Goal: Browse casually: Explore the website without a specific task or goal

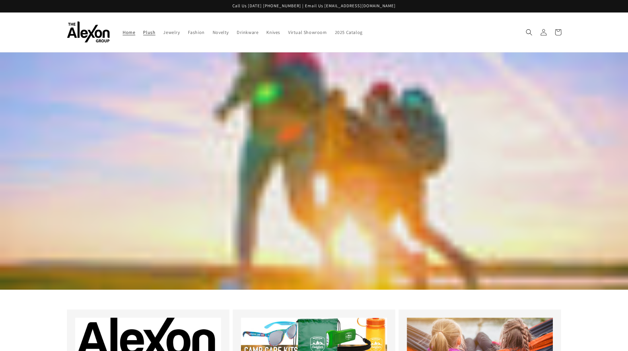
click at [149, 33] on span "Plush" at bounding box center [149, 32] width 12 height 6
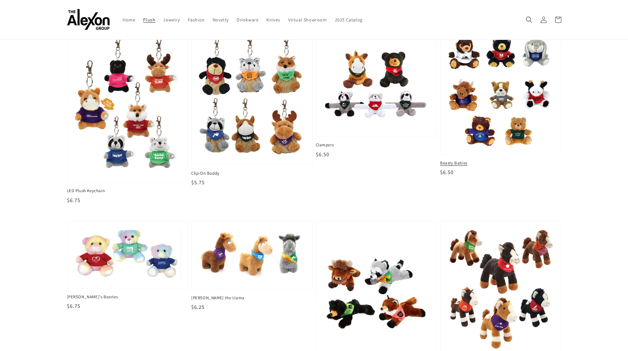
scroll to position [231, 0]
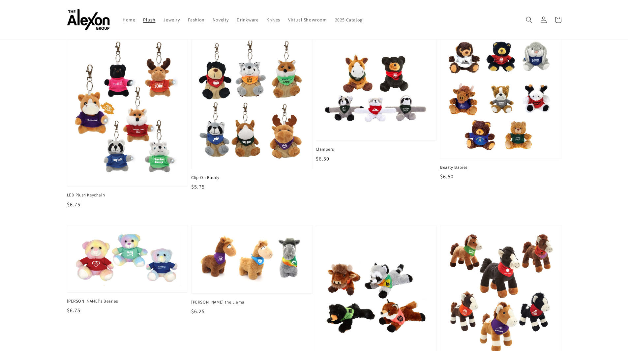
click at [518, 132] on img at bounding box center [501, 95] width 110 height 115
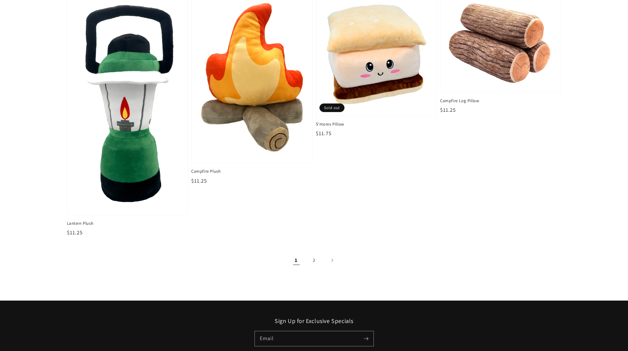
scroll to position [1055, 0]
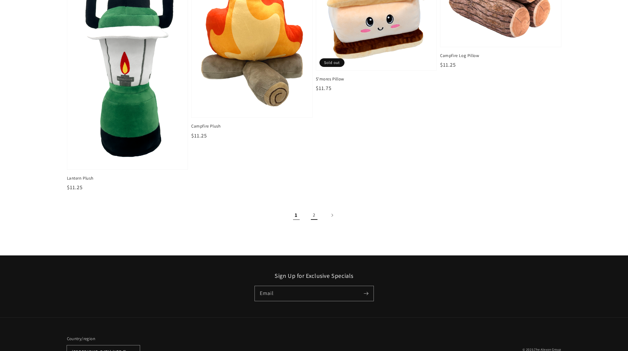
click at [312, 214] on link "2" at bounding box center [314, 215] width 15 height 15
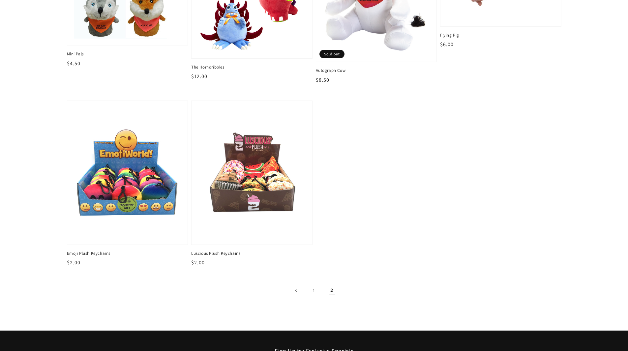
scroll to position [198, 0]
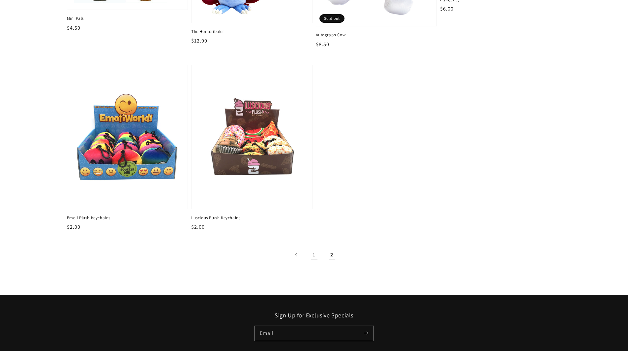
click at [313, 254] on link "1" at bounding box center [314, 255] width 15 height 15
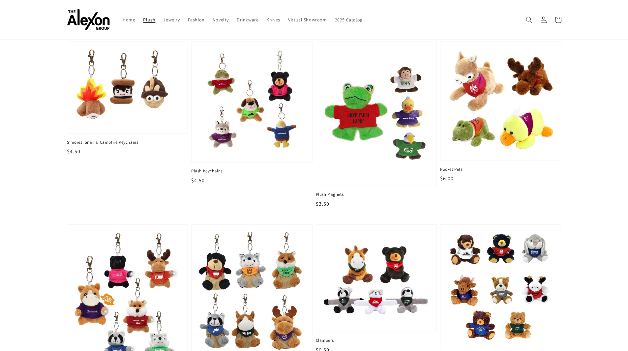
scroll to position [33, 0]
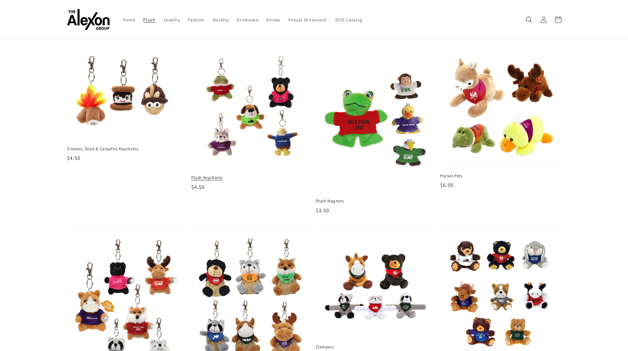
click at [266, 149] on img at bounding box center [252, 108] width 110 height 110
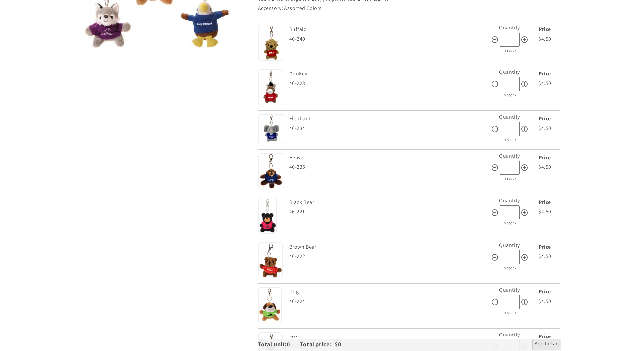
scroll to position [198, 0]
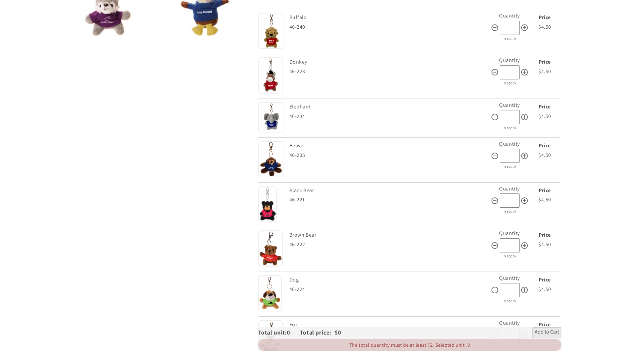
click at [270, 118] on img at bounding box center [271, 117] width 26 height 30
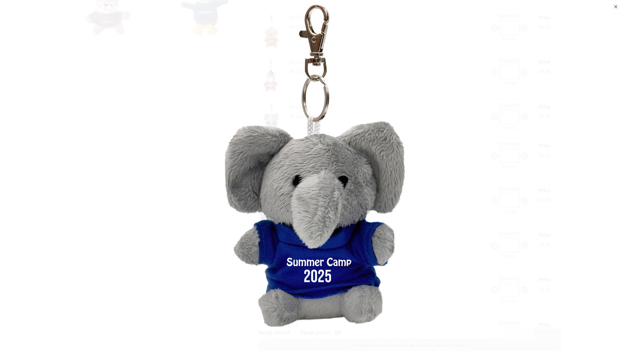
click at [614, 7] on div "⨉" at bounding box center [616, 6] width 4 height 12
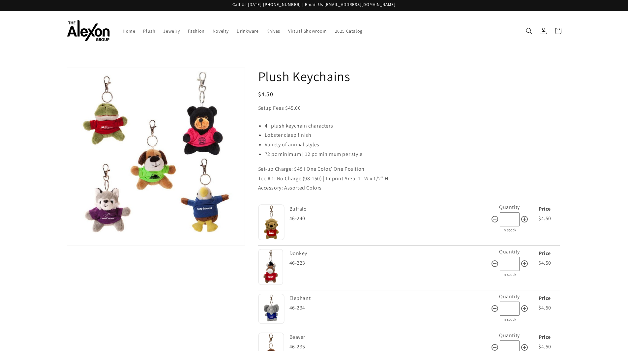
scroll to position [0, 0]
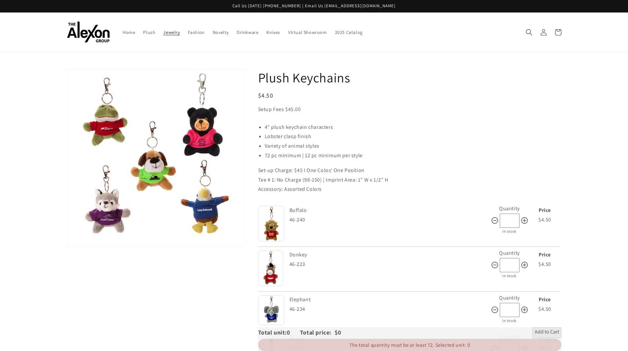
click at [170, 31] on span "Jewelry" at bounding box center [171, 32] width 16 height 6
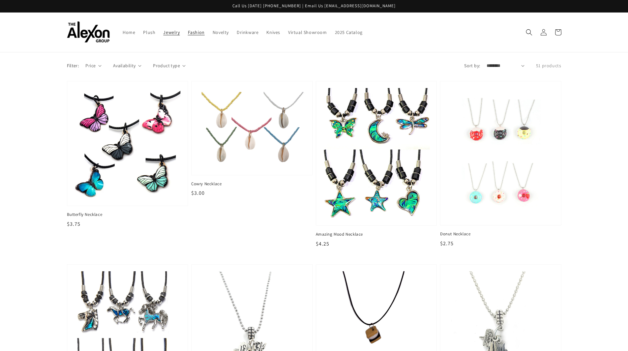
click at [198, 30] on span "Fashion" at bounding box center [196, 32] width 17 height 6
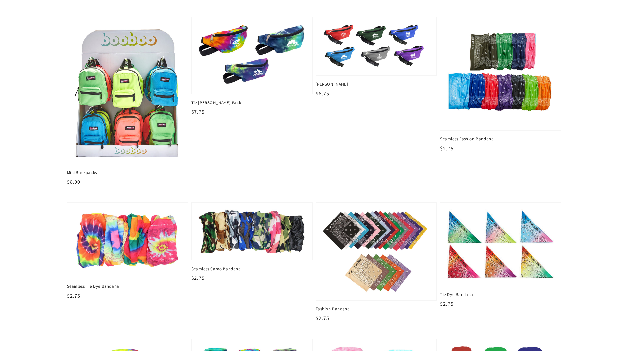
scroll to position [429, 0]
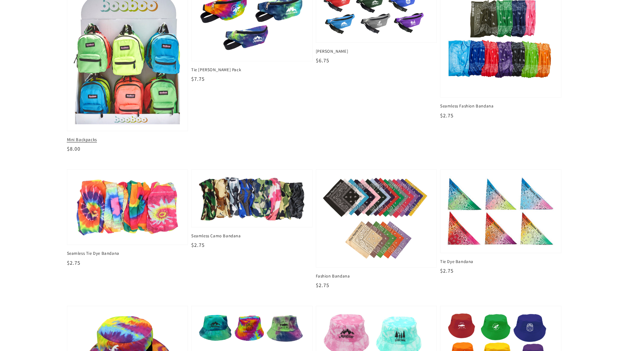
click at [160, 87] on img at bounding box center [127, 57] width 110 height 137
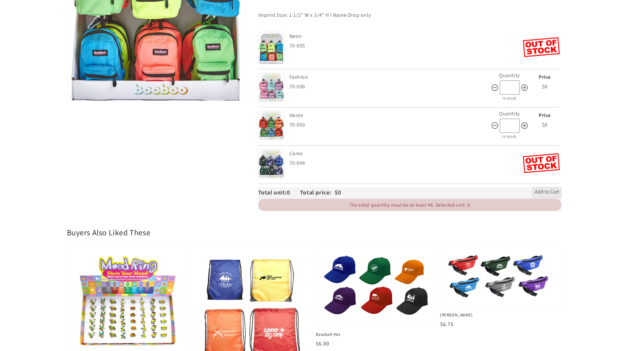
scroll to position [198, 0]
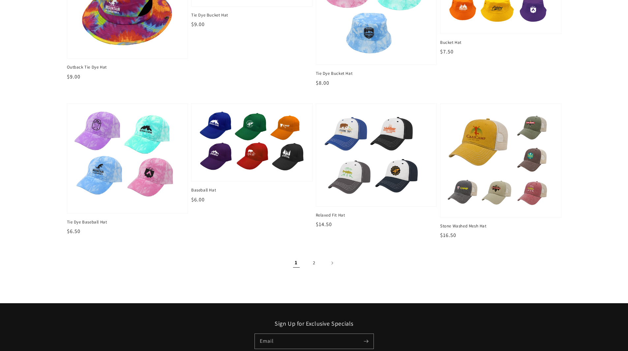
scroll to position [825, 0]
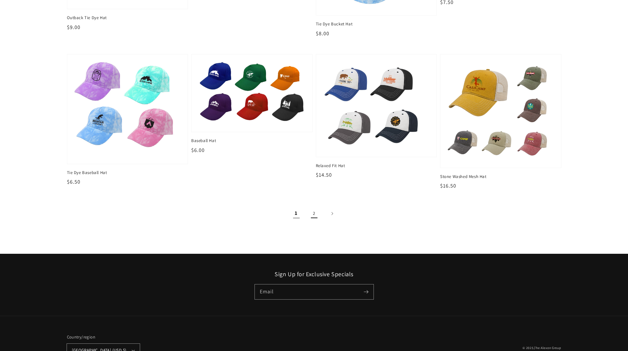
click at [317, 211] on link "2" at bounding box center [314, 213] width 15 height 15
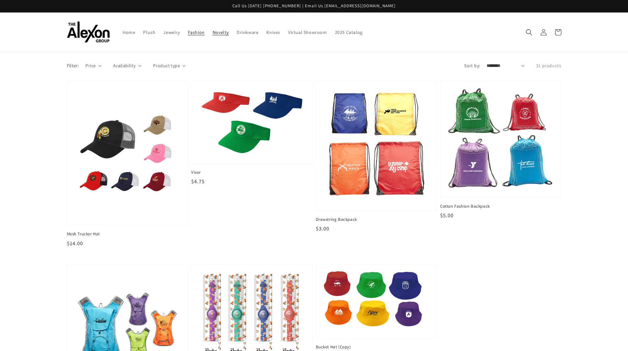
click at [224, 31] on span "Novelty" at bounding box center [221, 32] width 16 height 6
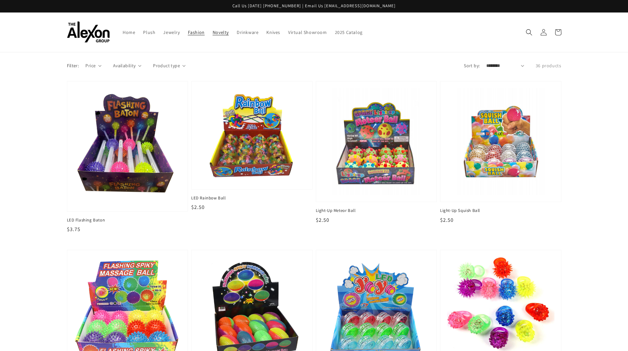
click at [197, 30] on span "Fashion" at bounding box center [196, 32] width 17 height 6
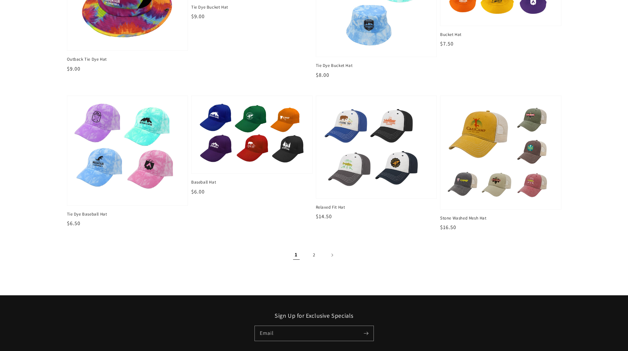
scroll to position [825, 0]
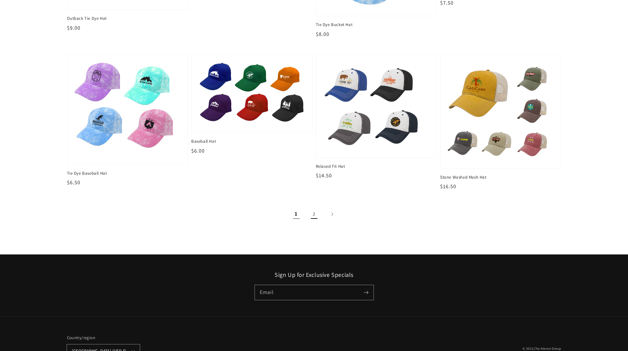
click at [316, 215] on link "2" at bounding box center [314, 214] width 15 height 15
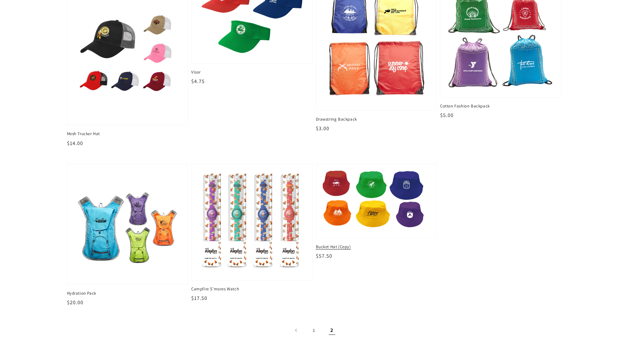
scroll to position [165, 0]
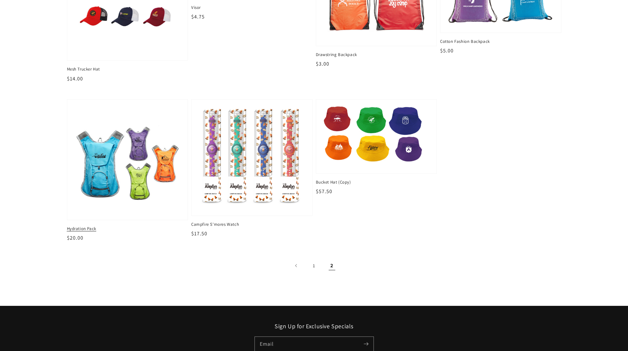
click at [144, 179] on img at bounding box center [127, 160] width 110 height 110
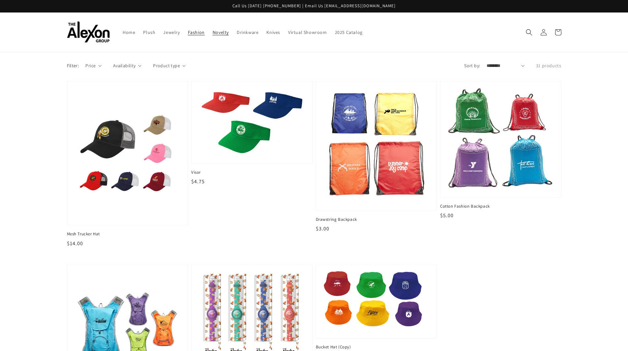
click at [219, 31] on span "Novelty" at bounding box center [221, 32] width 16 height 6
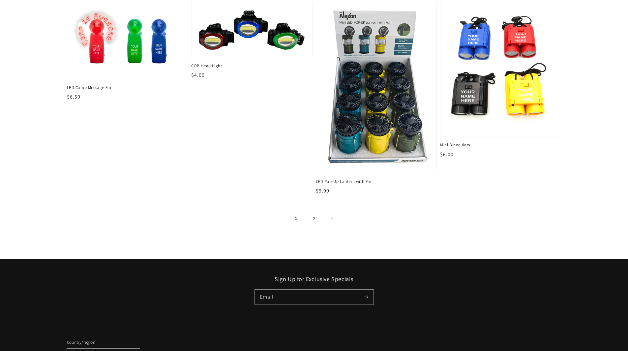
scroll to position [956, 0]
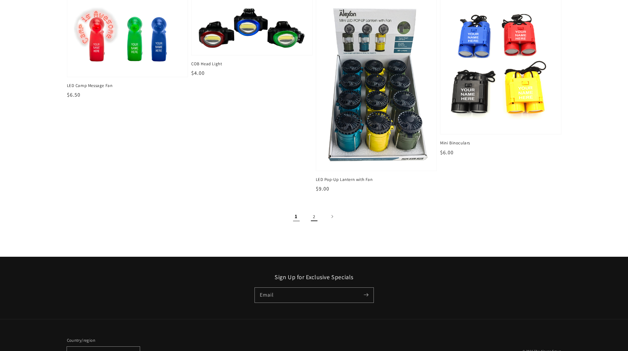
click at [313, 217] on link "2" at bounding box center [314, 216] width 15 height 15
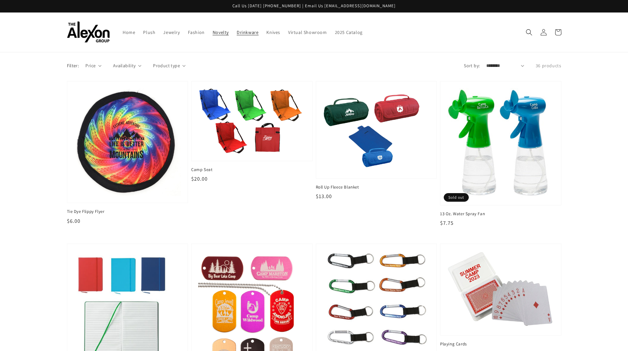
click at [247, 30] on span "Drinkware" at bounding box center [248, 32] width 22 height 6
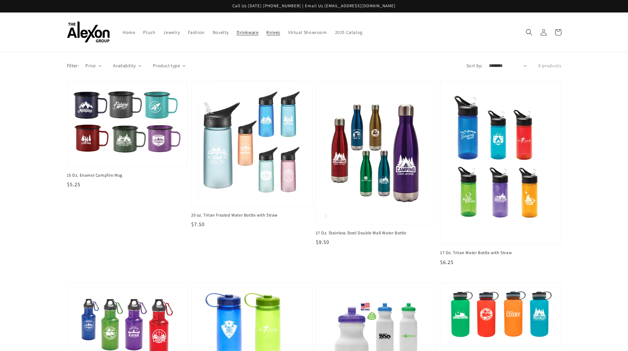
click at [271, 32] on span "Knives" at bounding box center [273, 32] width 14 height 6
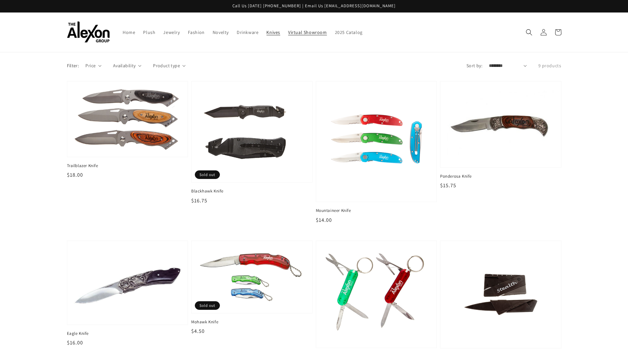
click at [300, 29] on link "Virtual Showroom" at bounding box center [307, 32] width 47 height 14
